Goal: Check status: Check status

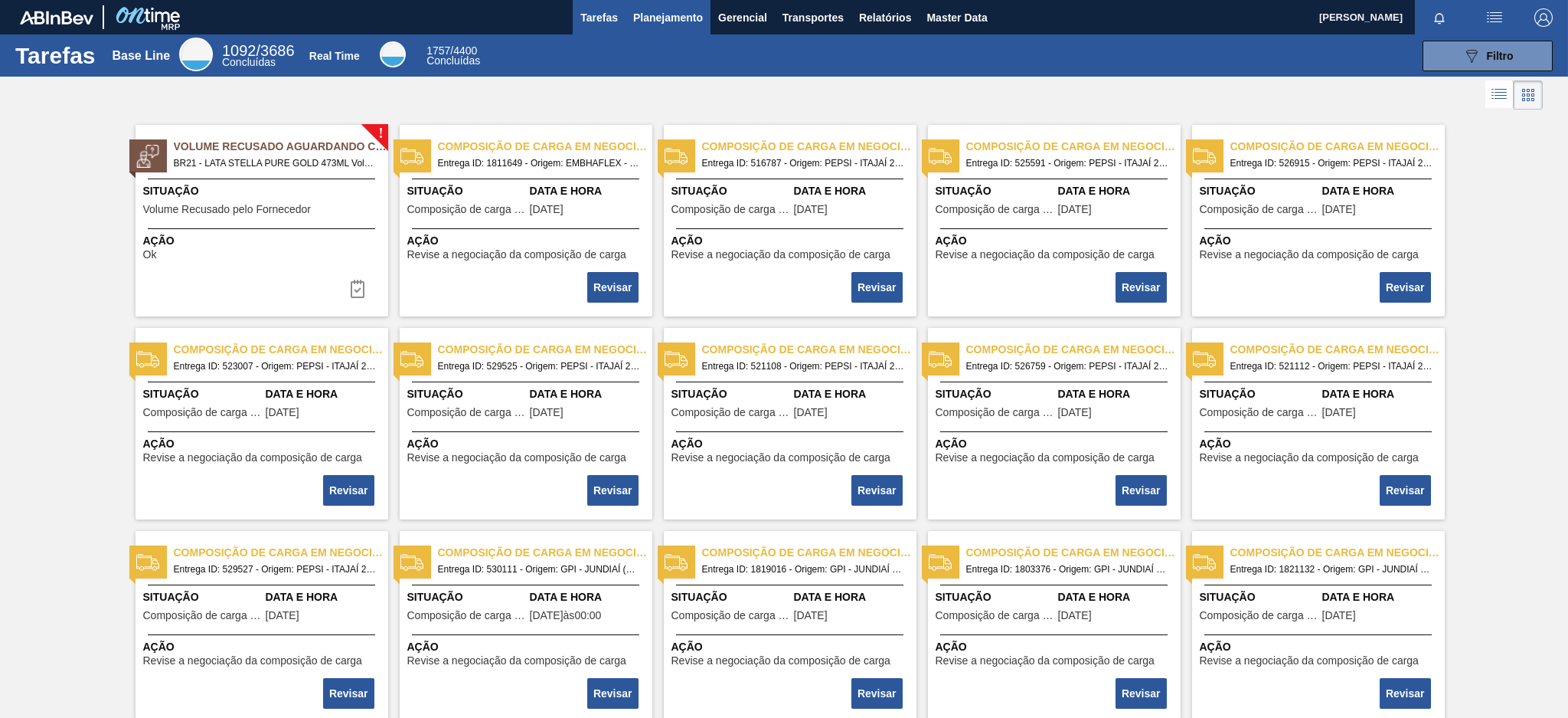
click at [691, 9] on span "Planejamento" at bounding box center [668, 17] width 70 height 18
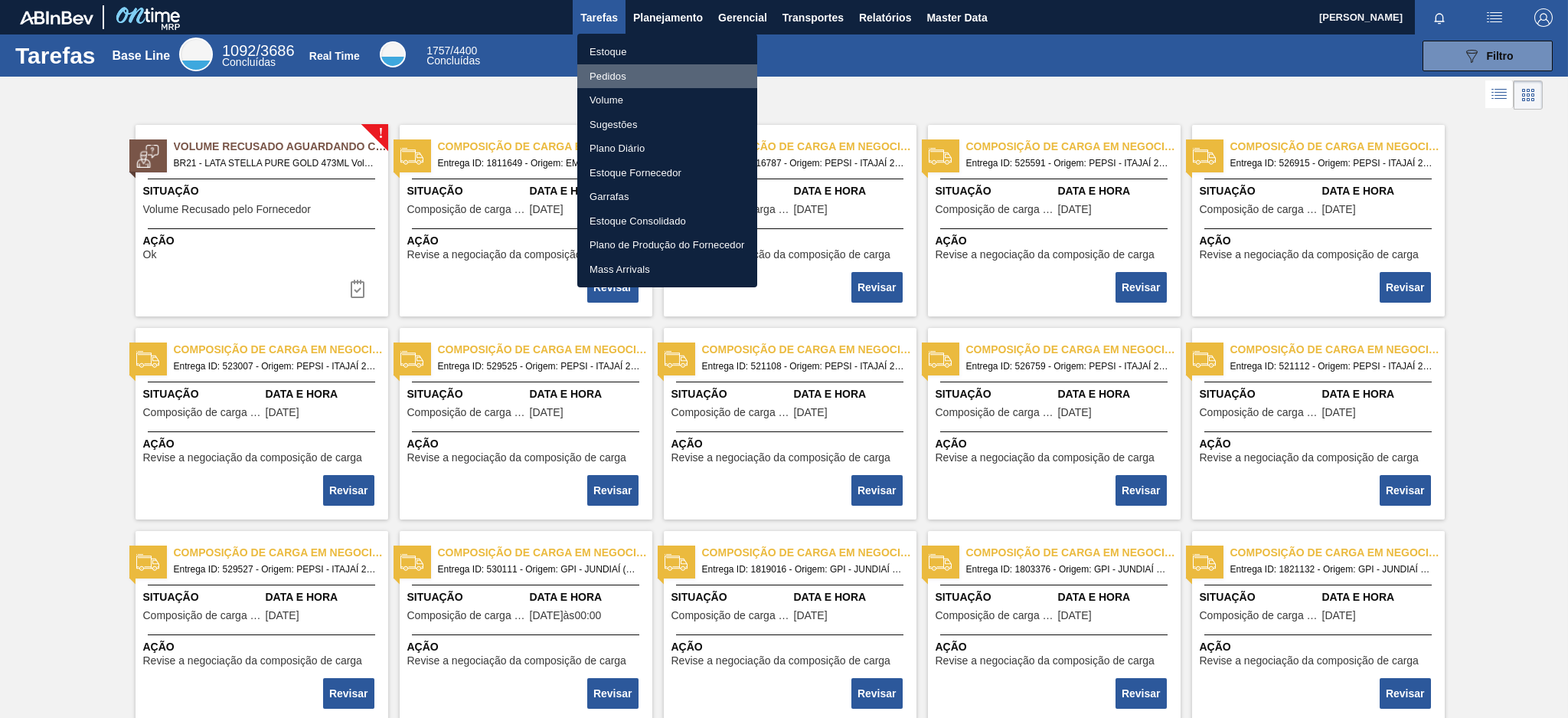
click at [615, 68] on li "Pedidos" at bounding box center [667, 76] width 180 height 25
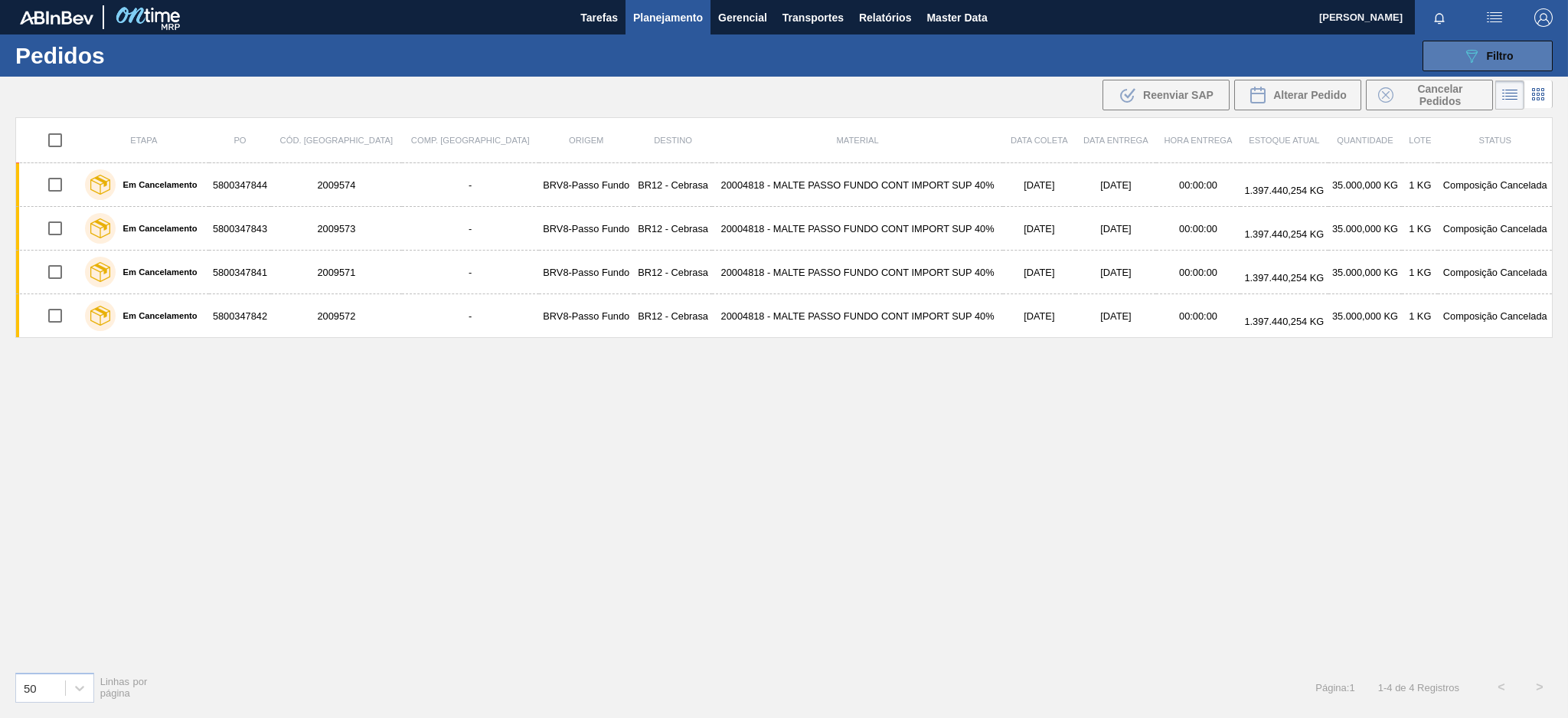
click at [1522, 64] on button "089F7B8B-B2A5-4AFE-B5C0-19BA573D28AC Filtro" at bounding box center [1488, 55] width 131 height 31
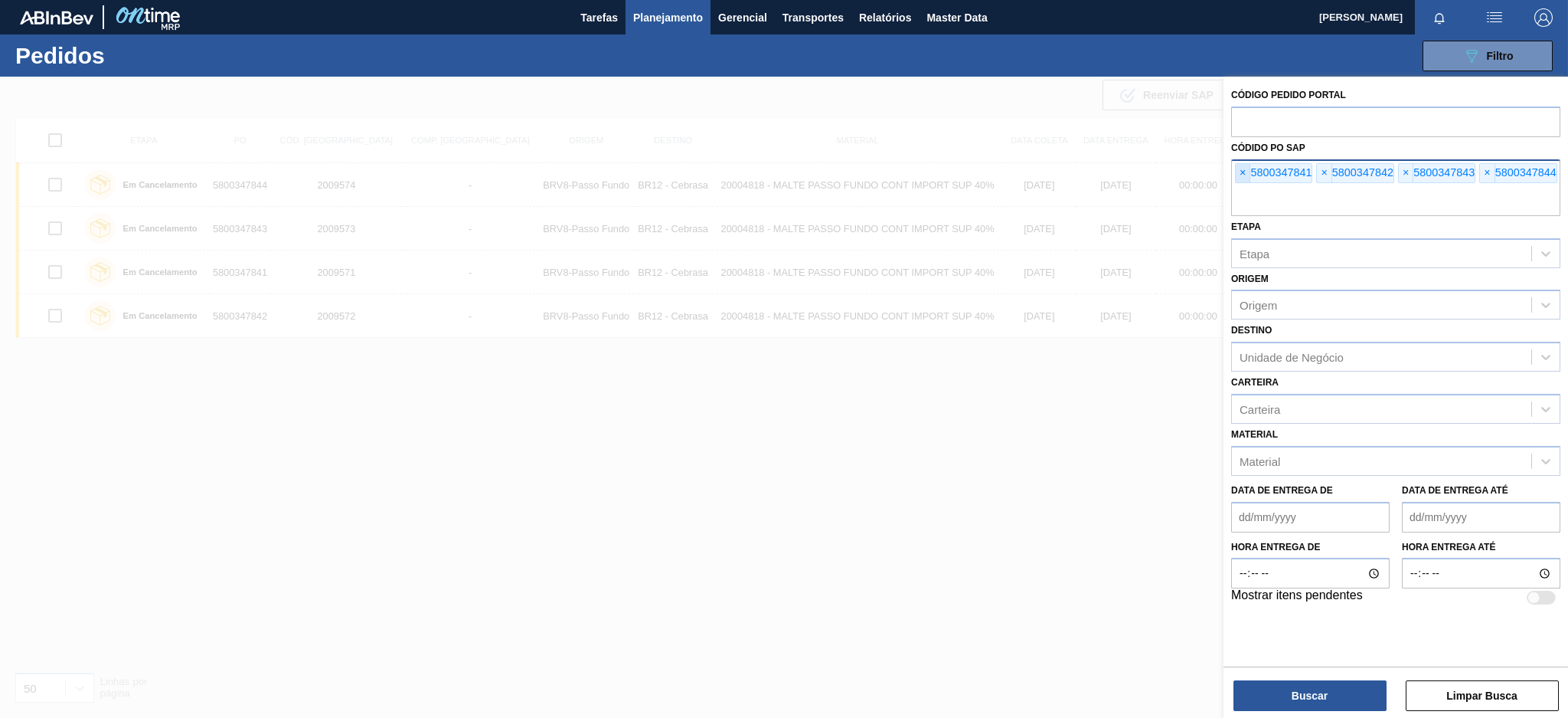
click at [1248, 177] on span "×" at bounding box center [1243, 173] width 14 height 18
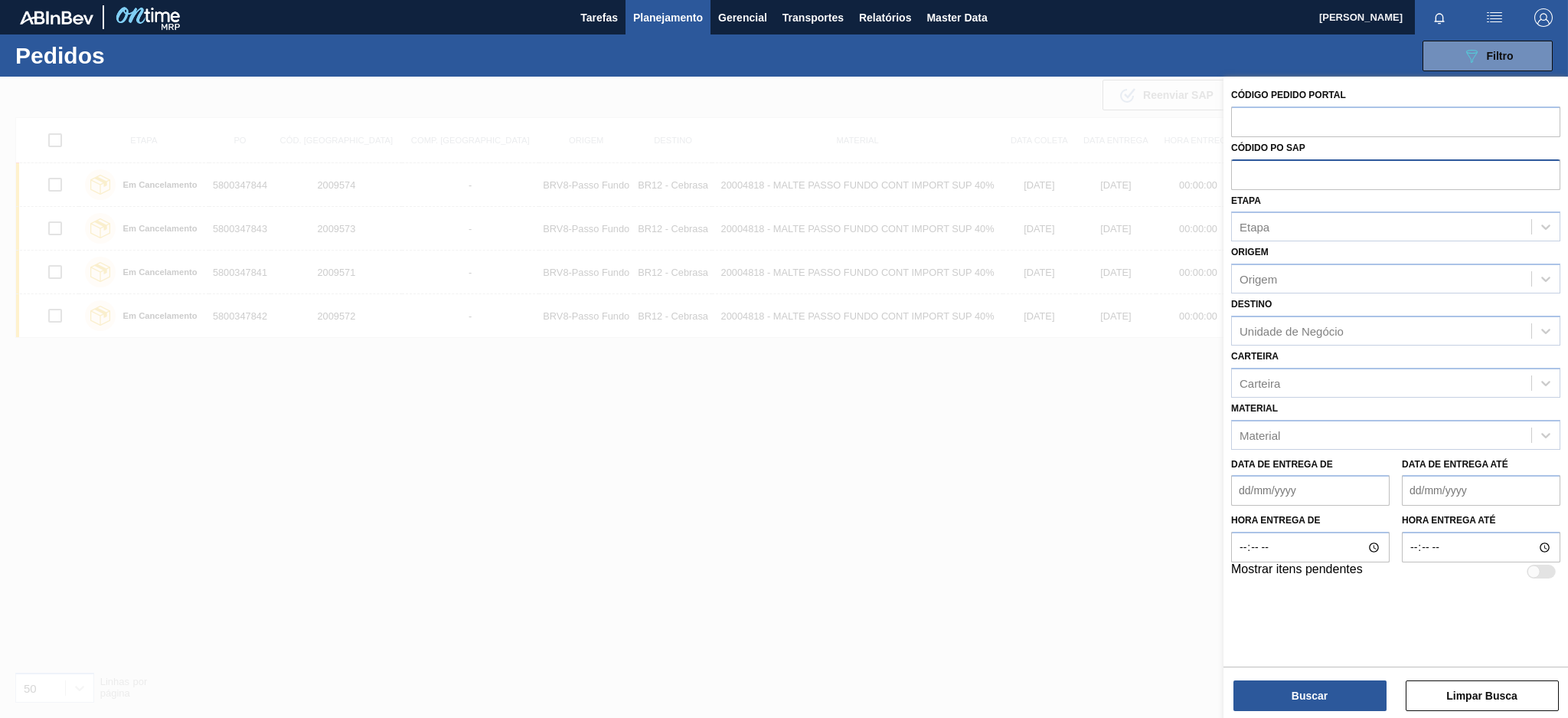
click at [1248, 177] on input "text" at bounding box center [1396, 173] width 329 height 29
paste input "[URL][DOMAIN_NAME]"
type input "[URL][DOMAIN_NAME]"
paste input "5800348445"
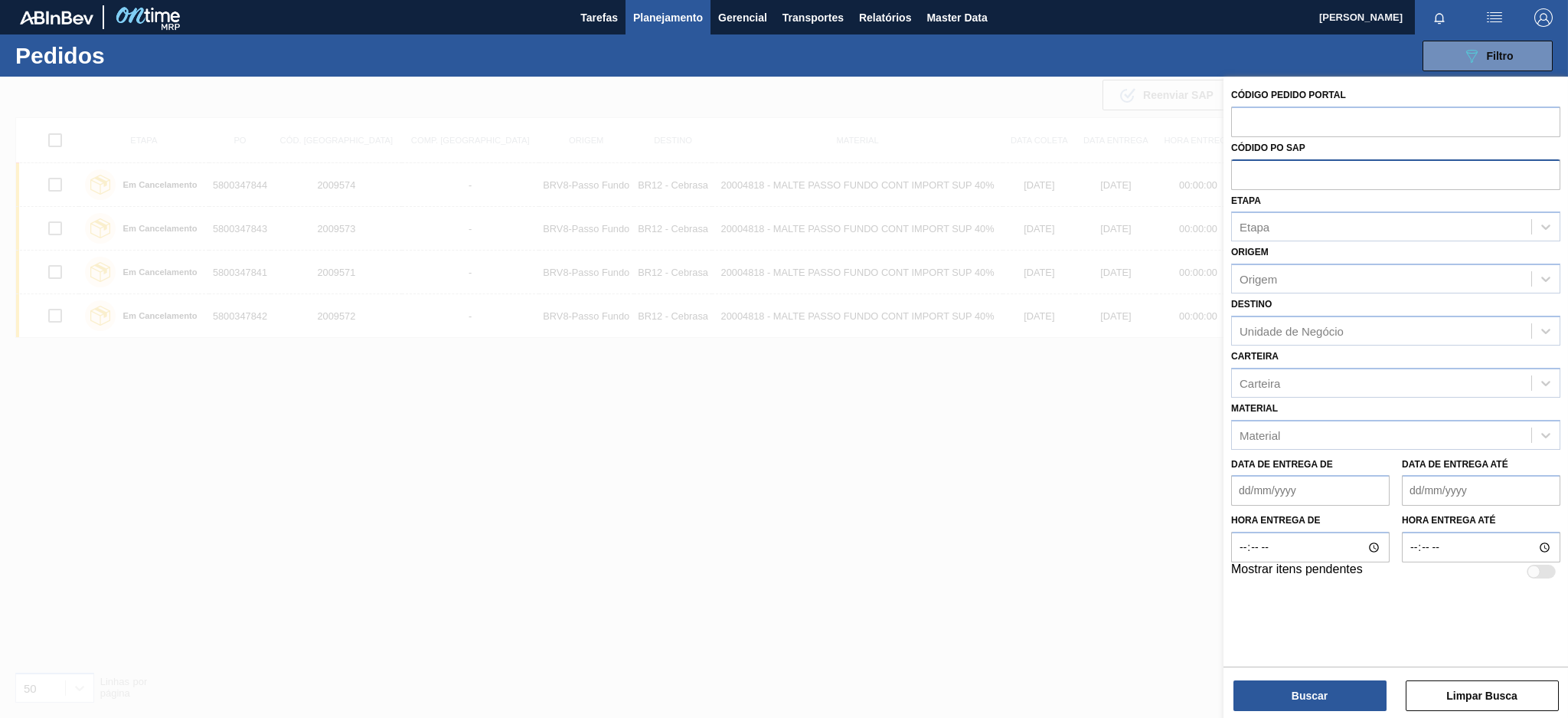
type input "5800348445"
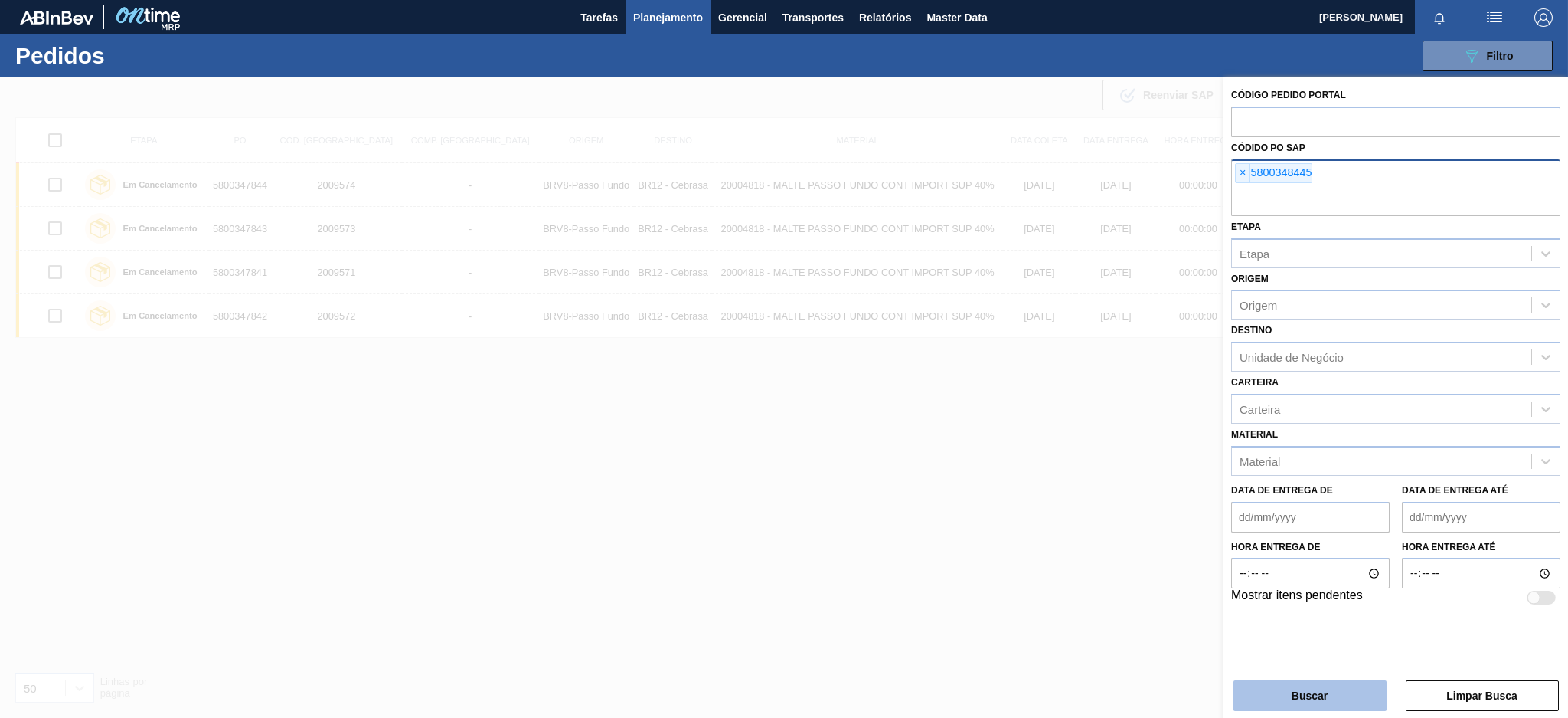
click at [1320, 702] on button "Buscar" at bounding box center [1310, 696] width 153 height 31
